Goal: Find specific page/section: Find specific page/section

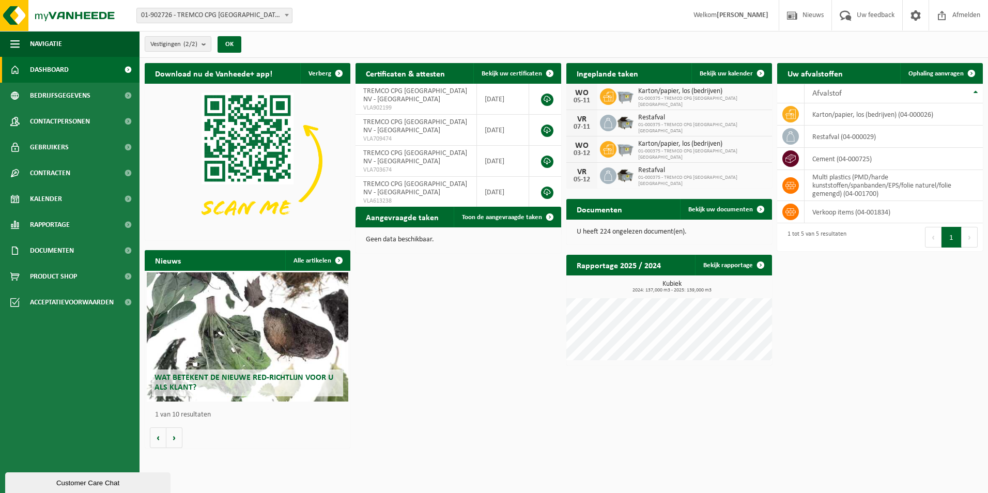
drag, startPoint x: 476, startPoint y: 43, endPoint x: 440, endPoint y: 47, distance: 35.3
click at [440, 47] on div "Vestigingen (2/2) Alles selecteren Alles deselecteren Actieve selecteren TREMCO…" at bounding box center [564, 44] width 849 height 27
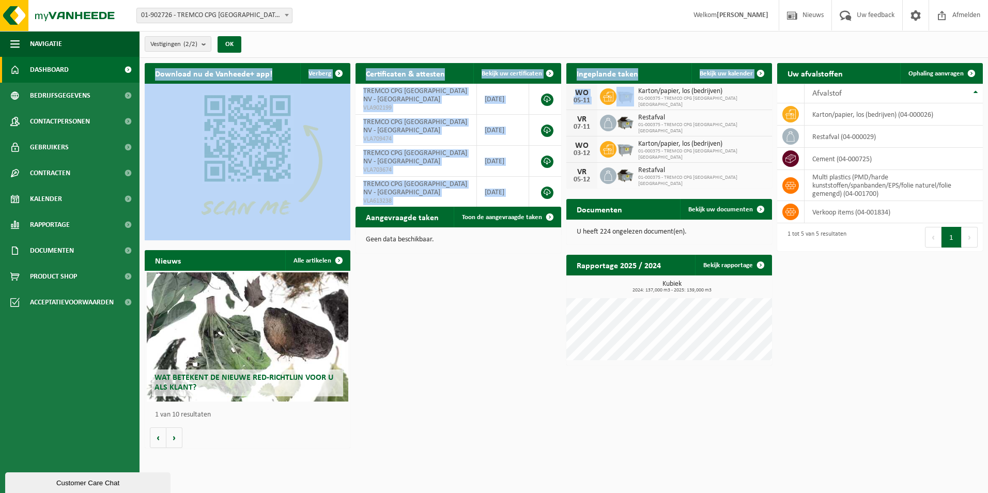
drag, startPoint x: 640, startPoint y: 97, endPoint x: 799, endPoint y: 406, distance: 347.5
click at [799, 406] on div "Download nu de Vanheede+ app! Verberg Certificaten & attesten Bekijk uw certifi…" at bounding box center [564, 255] width 844 height 395
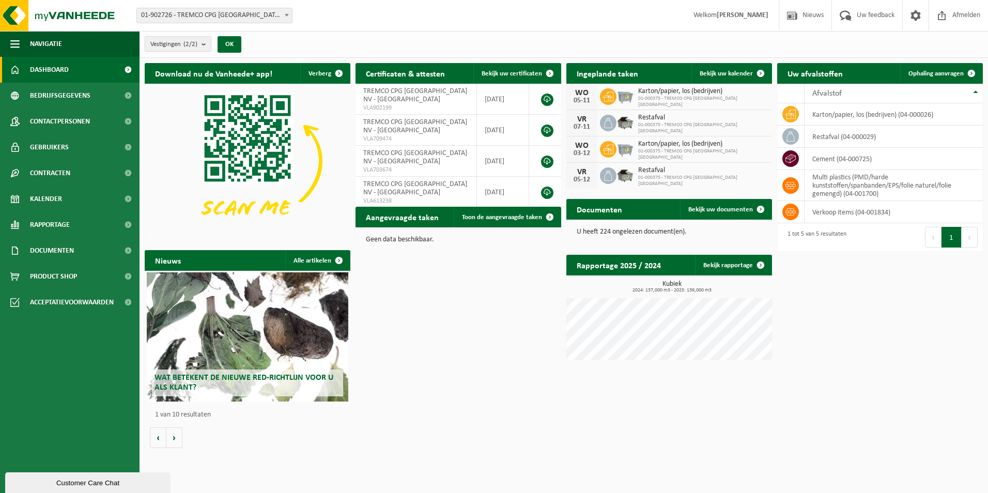
drag, startPoint x: 799, startPoint y: 406, endPoint x: 832, endPoint y: 403, distance: 33.7
drag, startPoint x: 832, startPoint y: 403, endPoint x: 742, endPoint y: 407, distance: 90.6
click at [750, 409] on div "Download nu de Vanheede+ app! Verberg Certificaten & attesten Bekijk uw certifi…" at bounding box center [564, 255] width 844 height 395
click at [737, 71] on span "Bekijk uw kalender" at bounding box center [726, 73] width 53 height 7
click at [952, 18] on span "Afmelden" at bounding box center [966, 15] width 33 height 30
